Goal: Check status: Check status

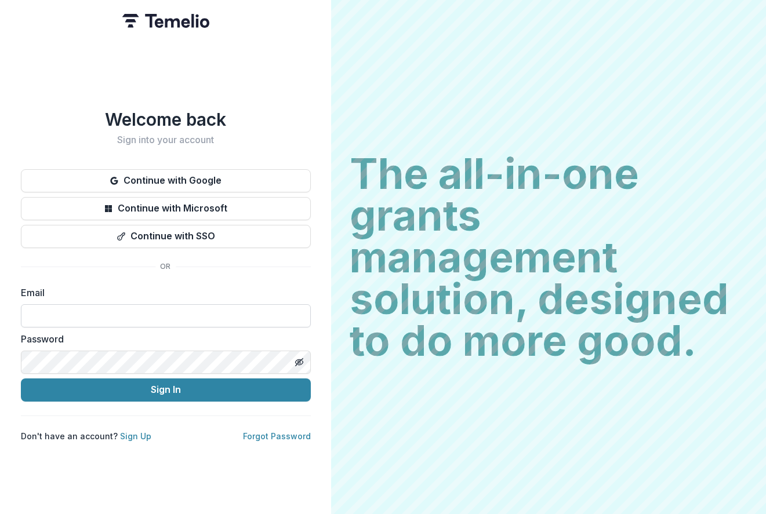
click at [124, 311] on input at bounding box center [166, 315] width 290 height 23
type input "**********"
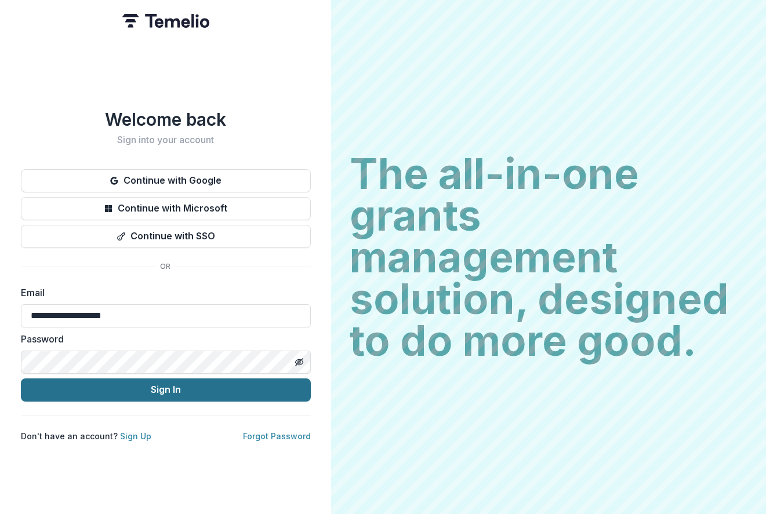
click at [126, 383] on button "Sign In" at bounding box center [166, 390] width 290 height 23
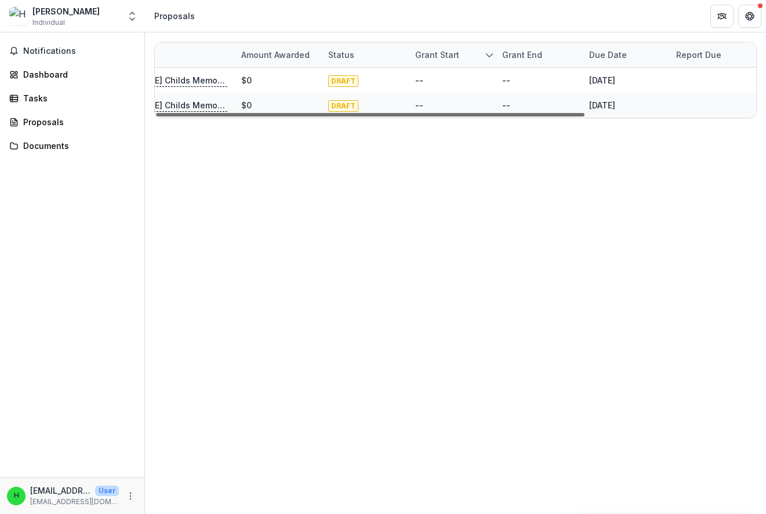
drag, startPoint x: 393, startPoint y: 114, endPoint x: 487, endPoint y: 122, distance: 94.9
click at [585, 113] on div at bounding box center [370, 114] width 429 height 3
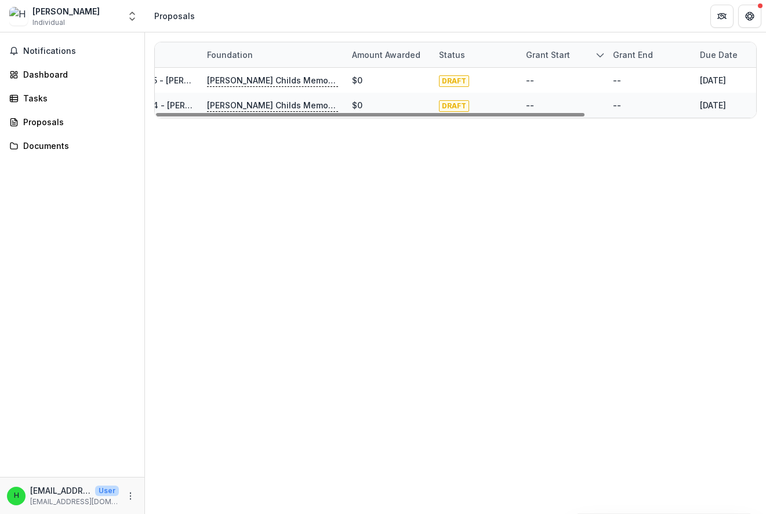
drag, startPoint x: 487, startPoint y: 122, endPoint x: 380, endPoint y: 124, distance: 107.3
click at [382, 117] on div at bounding box center [370, 114] width 429 height 3
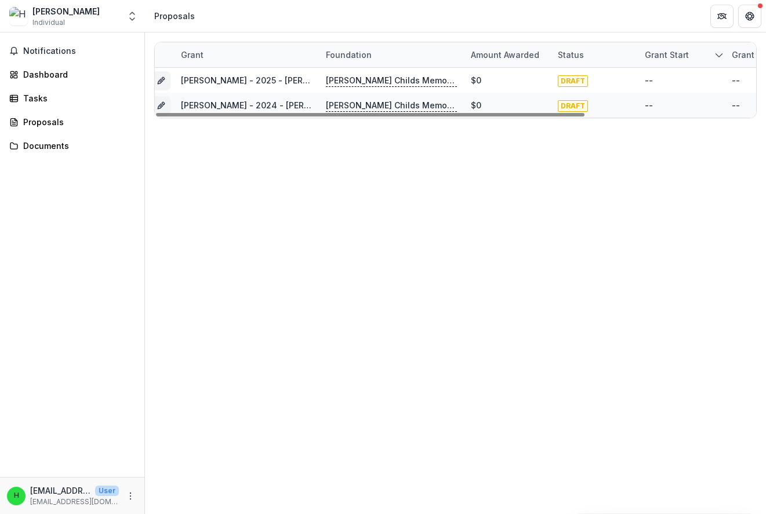
drag, startPoint x: 326, startPoint y: 126, endPoint x: 297, endPoint y: 124, distance: 28.6
click at [298, 125] on div "Grant Foundation Amount awarded Status Grant start Grant end Due Date Report Du…" at bounding box center [455, 79] width 621 height 95
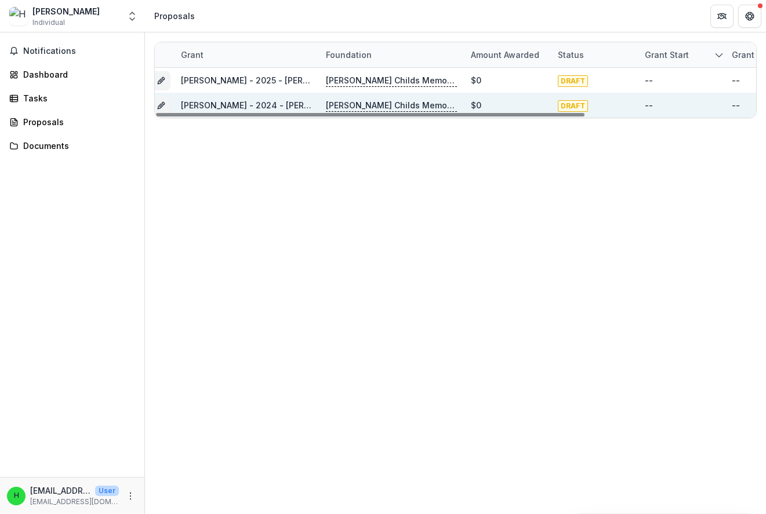
click at [369, 104] on p "Jane Coffin Childs Memorial Fund for Medical Research" at bounding box center [391, 105] width 131 height 13
click at [387, 108] on p "Jane Coffin Childs Memorial Fund for Medical Research" at bounding box center [391, 105] width 131 height 13
click at [161, 101] on icon "Grant f95f806c-b375-4c52-a95e-fd34c218c55f" at bounding box center [161, 105] width 9 height 9
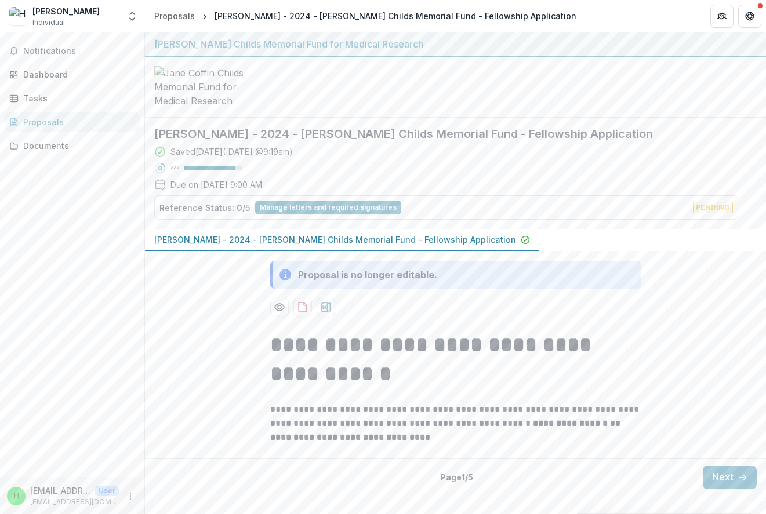
click at [725, 482] on button "Next" at bounding box center [730, 477] width 54 height 23
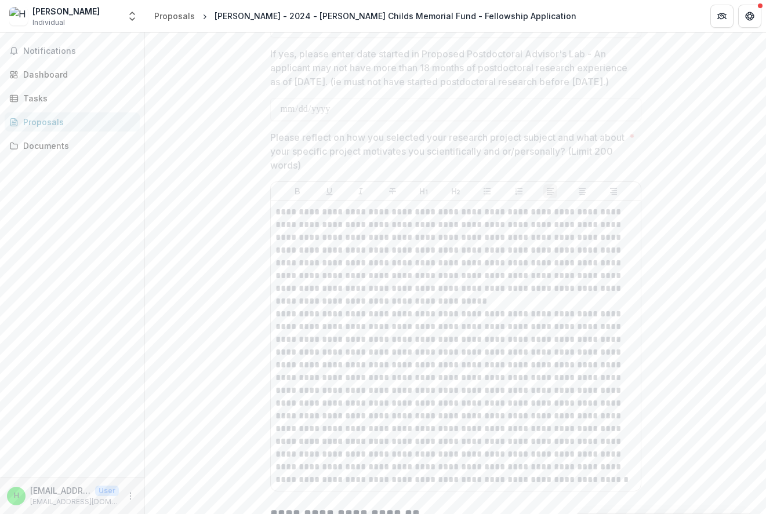
scroll to position [1914, 0]
